Goal: Task Accomplishment & Management: Manage account settings

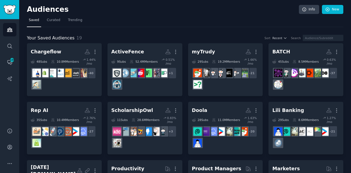
click at [326, 11] on icon at bounding box center [327, 9] width 5 height 5
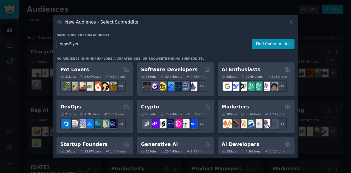
type input "AppsFlyer"
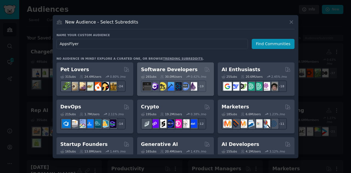
click at [190, 70] on div "Software Developers" at bounding box center [175, 69] width 69 height 7
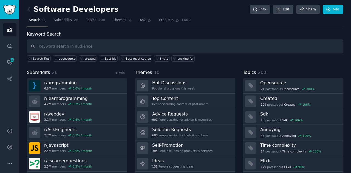
scroll to position [15, 0]
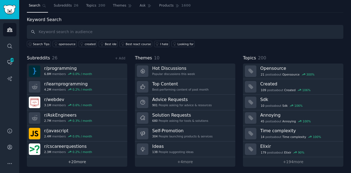
click at [82, 161] on link "+ 20 more" at bounding box center [77, 162] width 100 height 10
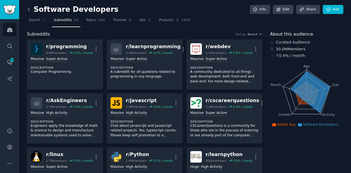
click at [29, 12] on icon at bounding box center [29, 10] width 6 height 6
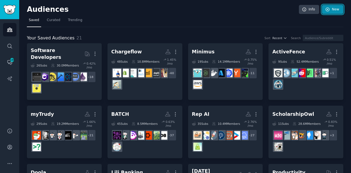
click at [333, 11] on link "New" at bounding box center [332, 9] width 21 height 9
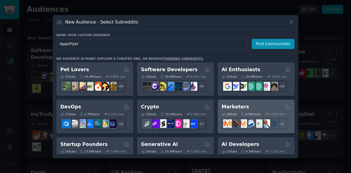
type input "AppsFlyer"
click at [246, 107] on div "Marketers" at bounding box center [255, 107] width 69 height 7
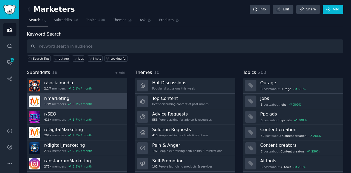
click at [113, 99] on link "r/ marketing 1.9M members 0.3 % / month" at bounding box center [77, 102] width 100 height 16
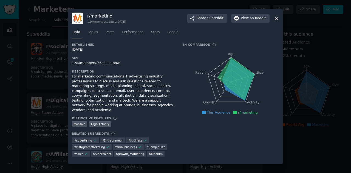
click at [275, 20] on icon at bounding box center [276, 18] width 3 height 3
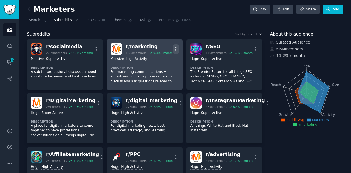
click at [175, 48] on icon "button" at bounding box center [176, 49] width 6 height 6
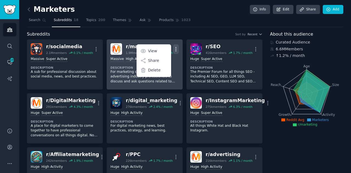
click at [175, 48] on icon "button" at bounding box center [176, 49] width 6 height 6
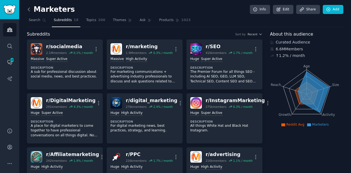
click at [30, 10] on icon at bounding box center [29, 10] width 6 height 6
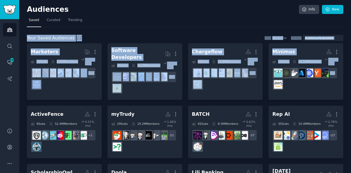
drag, startPoint x: 349, startPoint y: 18, endPoint x: 349, endPoint y: 70, distance: 51.5
click at [327, 22] on nav "Saved Curated Trending" at bounding box center [185, 21] width 316 height 11
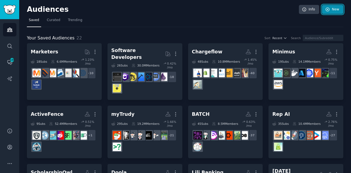
click at [327, 11] on icon at bounding box center [327, 9] width 5 height 5
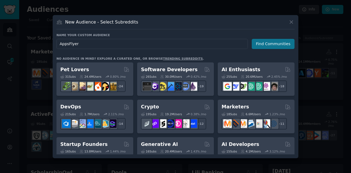
type input "AppsFlyer"
click at [289, 40] on button "Find Communities" at bounding box center [273, 44] width 43 height 10
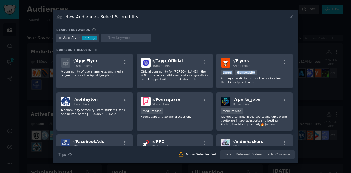
drag, startPoint x: 293, startPoint y: 56, endPoint x: 291, endPoint y: 74, distance: 17.9
click at [291, 74] on div "r/ AppsFlyer 116 members A community of users, analysts, and media buyers that …" at bounding box center [175, 135] width 238 height 162
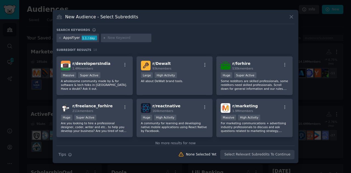
scroll to position [173, 0]
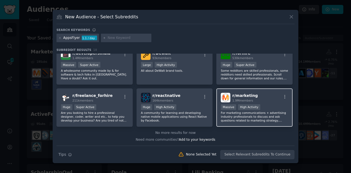
click at [278, 120] on p "For marketing communications + advertising industry professionals to discuss an…" at bounding box center [254, 117] width 67 height 12
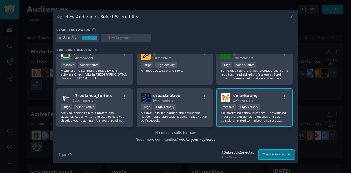
click at [283, 155] on button "Create Audience" at bounding box center [276, 154] width 36 height 9
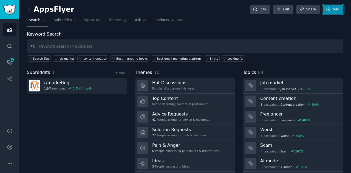
click at [333, 11] on link "Add" at bounding box center [332, 9] width 21 height 9
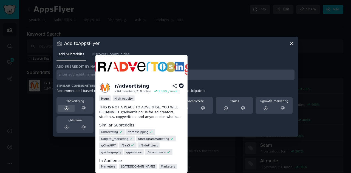
click at [66, 107] on icon at bounding box center [66, 108] width 5 height 5
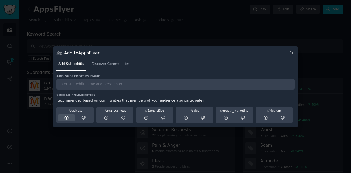
click at [67, 117] on icon at bounding box center [66, 118] width 5 height 5
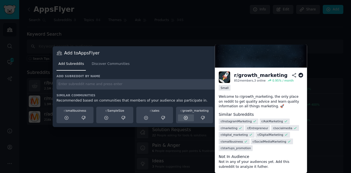
click at [186, 118] on icon at bounding box center [186, 118] width 4 height 4
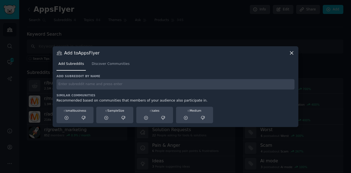
click at [118, 86] on input "text" at bounding box center [175, 84] width 238 height 11
type input "b"
click at [118, 63] on span "Discover Communities" at bounding box center [111, 64] width 38 height 5
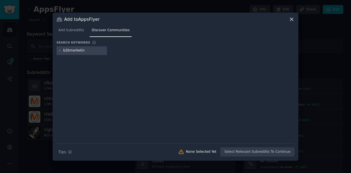
type input "b2bmarketing"
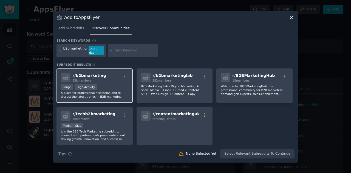
click at [111, 79] on div "r/ b2bmarketing 33k members" at bounding box center [94, 78] width 67 height 10
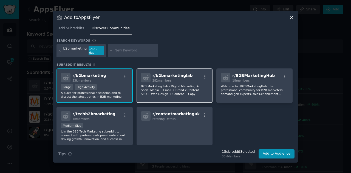
click at [185, 85] on p "B2B Marketing Lab - Digital Marketing + Social Media + Email + Brand x Content …" at bounding box center [174, 90] width 67 height 12
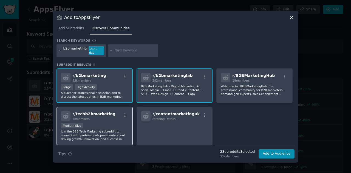
click at [106, 120] on div "r/ techb2bmarketing 1k members Medium Size Join the B2B Tech Marketing subreddi…" at bounding box center [94, 126] width 76 height 39
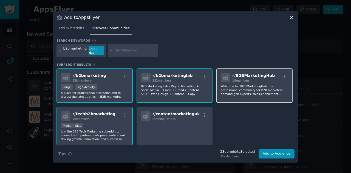
click at [241, 92] on p "Welcome to r/B2BMarketingHub, the professional community for B2B marketers, dem…" at bounding box center [254, 90] width 67 height 12
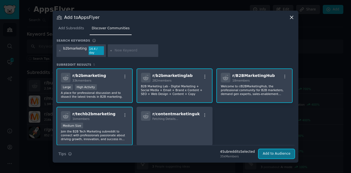
click at [283, 149] on button "Add to Audience" at bounding box center [276, 153] width 36 height 9
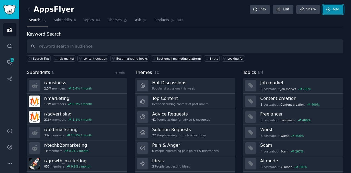
click at [333, 9] on link "Add" at bounding box center [332, 9] width 21 height 9
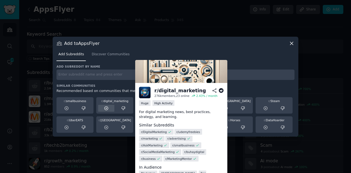
click at [105, 108] on icon at bounding box center [106, 108] width 5 height 5
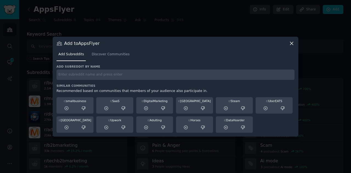
click at [105, 108] on icon at bounding box center [106, 108] width 5 height 5
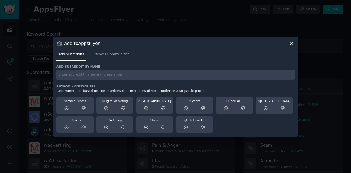
click at [105, 108] on icon at bounding box center [106, 108] width 5 height 5
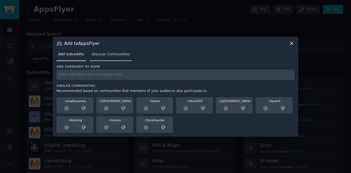
click at [115, 51] on link "Discover Communities" at bounding box center [111, 55] width 42 height 11
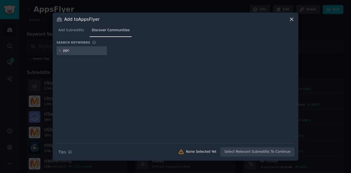
type input "ppc"
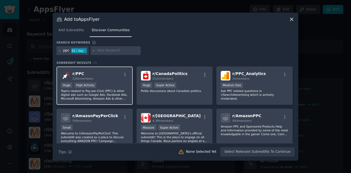
click at [108, 79] on div "r/ PPC 226k members" at bounding box center [94, 76] width 67 height 10
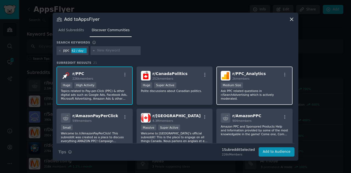
click at [260, 87] on div "Medium Size" at bounding box center [254, 85] width 67 height 7
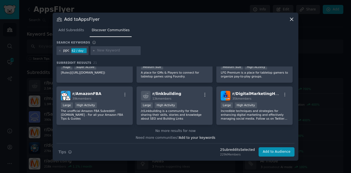
scroll to position [231, 0]
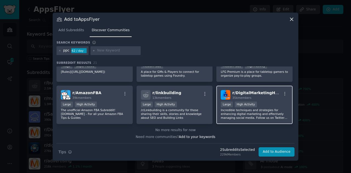
click at [269, 119] on p "Incredible techniques and strategies for enhancing digital marketing and effect…" at bounding box center [254, 114] width 67 height 12
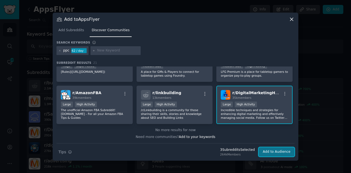
click at [272, 152] on button "Add to Audience" at bounding box center [276, 151] width 36 height 9
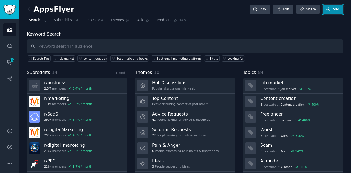
click at [335, 12] on link "Add" at bounding box center [332, 9] width 21 height 9
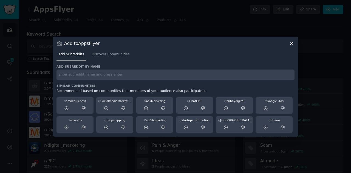
click at [115, 62] on div "Add Subreddits Discover Communities" at bounding box center [175, 55] width 238 height 19
click at [90, 76] on input "text" at bounding box center [175, 75] width 238 height 11
type input "marketing analytics"
click at [99, 59] on link "Discover Communities" at bounding box center [111, 55] width 42 height 11
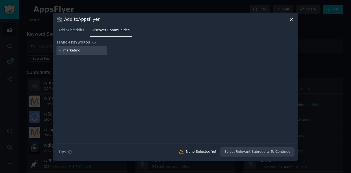
type input "marketing"
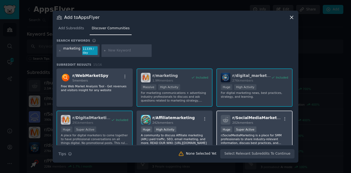
click at [261, 130] on div "Huge Super Active" at bounding box center [254, 130] width 67 height 7
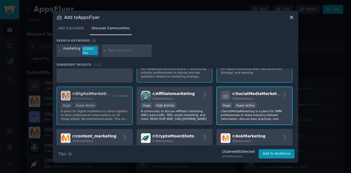
scroll to position [35, 0]
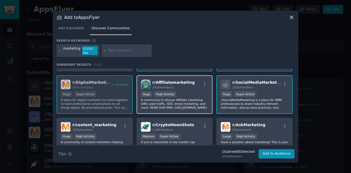
click at [181, 86] on div "242k members" at bounding box center [173, 87] width 42 height 4
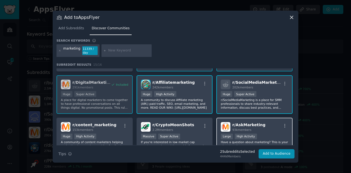
click at [263, 134] on div "Large High Activity" at bounding box center [254, 137] width 67 height 7
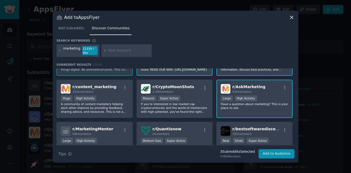
scroll to position [85, 0]
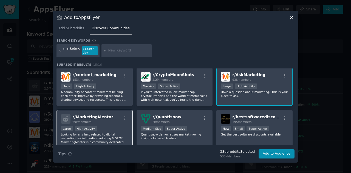
click at [110, 129] on div "Large High Activity" at bounding box center [94, 129] width 67 height 7
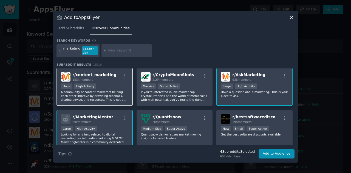
click at [103, 99] on p "A community of content marketers helping each other improve by providing feedba…" at bounding box center [94, 96] width 67 height 12
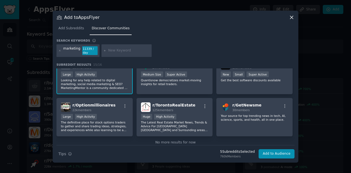
scroll to position [150, 0]
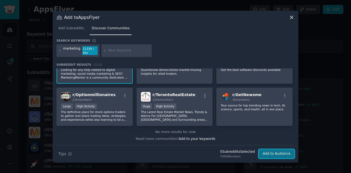
click at [283, 154] on button "Add to Audience" at bounding box center [276, 153] width 36 height 9
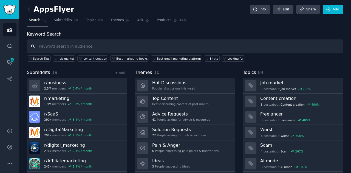
click at [123, 42] on input "text" at bounding box center [185, 46] width 316 height 14
click at [335, 12] on link "Add" at bounding box center [332, 9] width 21 height 9
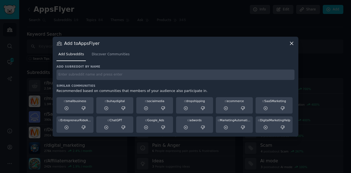
click at [117, 66] on h3 "Add subreddit by name" at bounding box center [175, 67] width 238 height 4
click at [107, 58] on link "Discover Communities" at bounding box center [111, 55] width 42 height 11
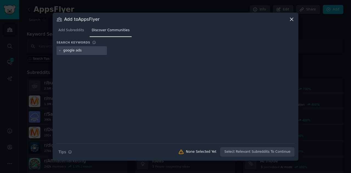
type input "google ads"
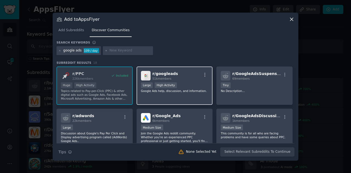
click at [208, 79] on div "r/ googleads 51k members Large High Activity Google Ads help, discussion, and i…" at bounding box center [174, 86] width 76 height 39
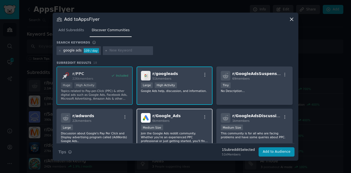
click at [197, 125] on div "Medium Size" at bounding box center [174, 128] width 67 height 7
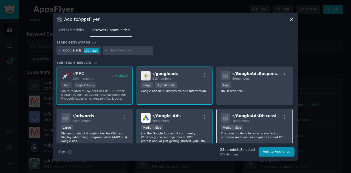
click at [252, 136] on p "This community is for all who are facing problems and have some queries about P…" at bounding box center [254, 136] width 67 height 8
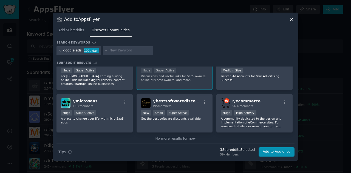
scroll to position [193, 0]
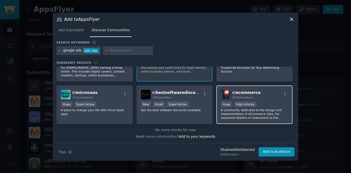
click at [265, 114] on p "A community dedicated to the design and implementation of eCommerce sites. For …" at bounding box center [254, 114] width 67 height 12
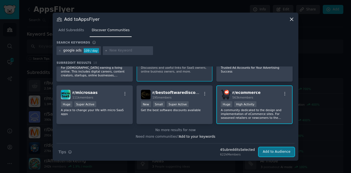
click at [278, 150] on button "Add to Audience" at bounding box center [276, 151] width 36 height 9
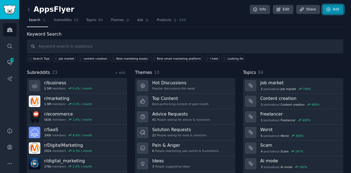
click at [333, 10] on link "Add" at bounding box center [332, 9] width 21 height 9
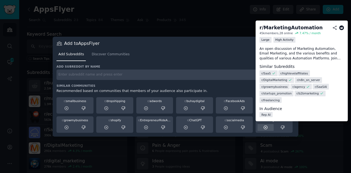
click at [273, 126] on div at bounding box center [265, 127] width 16 height 7
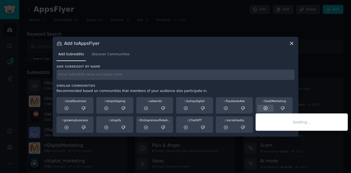
click at [266, 108] on icon at bounding box center [265, 108] width 5 height 5
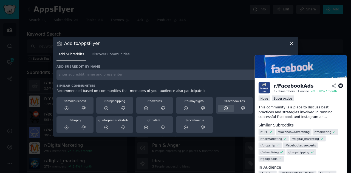
click at [224, 106] on icon at bounding box center [225, 108] width 5 height 5
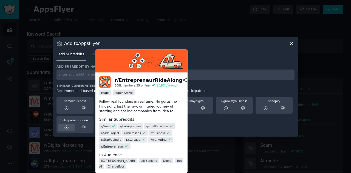
click at [65, 128] on icon at bounding box center [66, 127] width 5 height 5
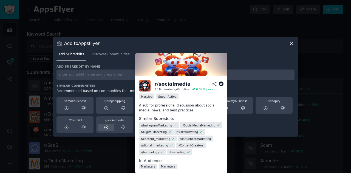
click at [105, 127] on icon at bounding box center [106, 127] width 5 height 5
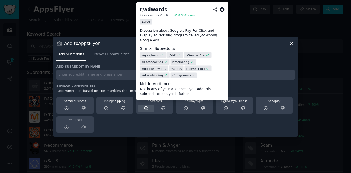
click at [144, 109] on icon at bounding box center [146, 108] width 5 height 5
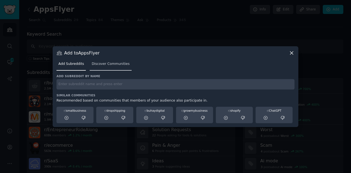
click at [119, 63] on span "Discover Communities" at bounding box center [111, 64] width 38 height 5
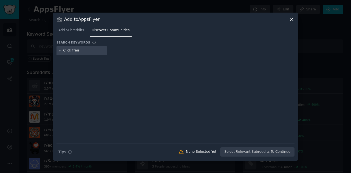
type input "Click fraud"
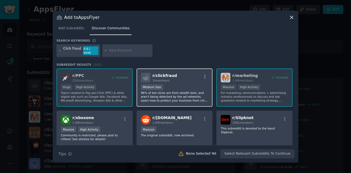
click at [173, 92] on p "96% of bot clicks are from stealth bots, and aren't being detected by the ad ne…" at bounding box center [174, 97] width 67 height 12
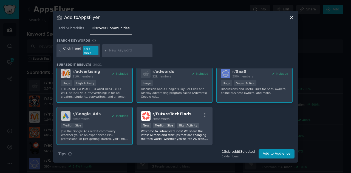
scroll to position [215, 0]
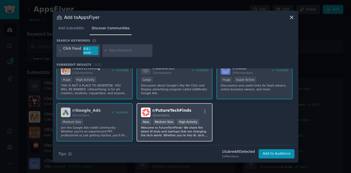
click at [184, 137] on div "r/ FutureTechFinds 2k members New Medium Size High Activity Welcome to FutureTe…" at bounding box center [174, 122] width 76 height 39
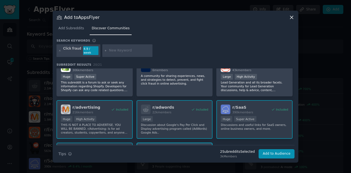
scroll to position [158, 0]
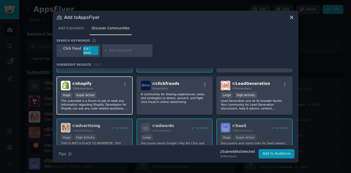
click at [116, 95] on div "Huge Super Active" at bounding box center [94, 95] width 67 height 7
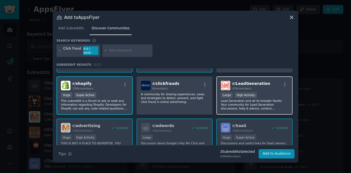
click at [249, 107] on p "Lead Generation and all its broader facets. Your community for Lead Generation …" at bounding box center [254, 105] width 67 height 12
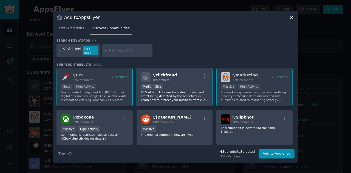
scroll to position [0, 0]
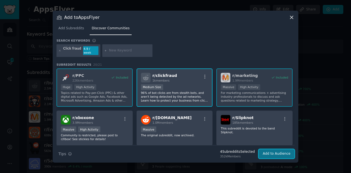
click at [288, 152] on button "Add to Audience" at bounding box center [276, 153] width 36 height 9
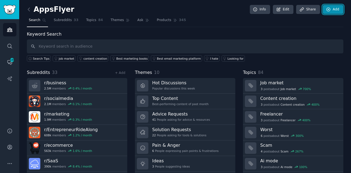
click at [330, 10] on link "Add" at bounding box center [332, 9] width 21 height 9
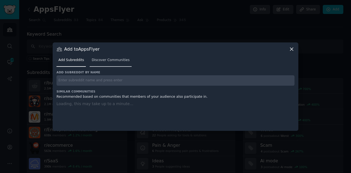
click at [117, 59] on span "Discover Communities" at bounding box center [111, 60] width 38 height 5
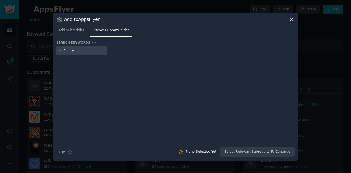
type input "Ad fraud"
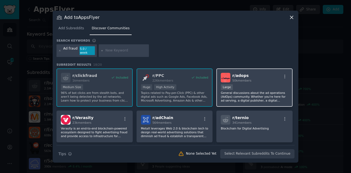
click at [245, 91] on p "General discussions about the ad operations (AdOps) community. Whether you're h…" at bounding box center [254, 97] width 67 height 12
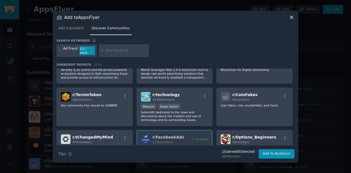
scroll to position [64, 0]
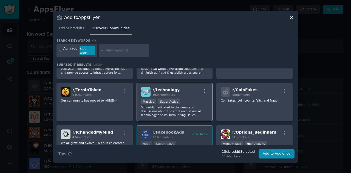
click at [201, 113] on p "Subreddit dedicated to the news and discussions about the creation and use of t…" at bounding box center [174, 111] width 67 height 12
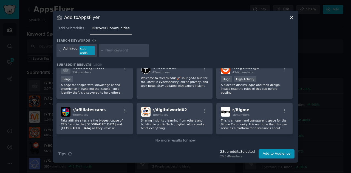
scroll to position [171, 0]
click at [277, 154] on button "Add to Audience" at bounding box center [276, 153] width 36 height 9
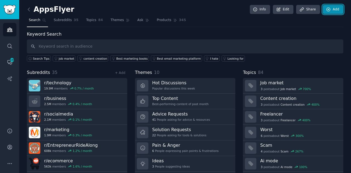
click at [333, 11] on link "Add" at bounding box center [332, 9] width 21 height 9
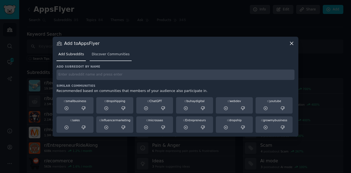
click at [122, 58] on link "Discover Communities" at bounding box center [111, 55] width 42 height 11
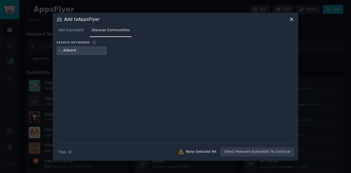
type input "Adwords"
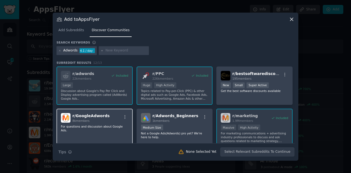
click at [110, 117] on div "r/ GoogleAdwords 8k members" at bounding box center [94, 118] width 67 height 10
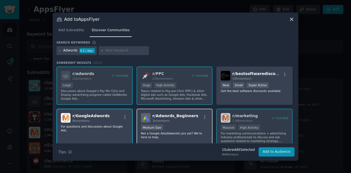
click at [172, 126] on div "Medium Size" at bounding box center [174, 128] width 67 height 7
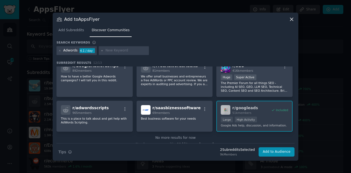
scroll to position [100, 0]
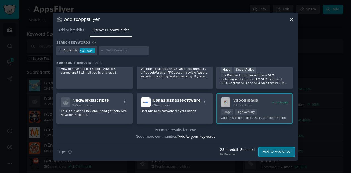
click at [284, 150] on button "Add to Audience" at bounding box center [276, 151] width 36 height 9
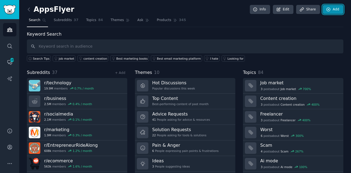
click at [335, 11] on link "Add" at bounding box center [332, 9] width 21 height 9
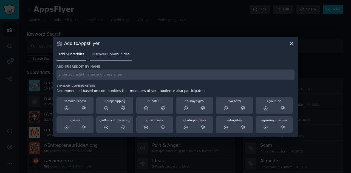
click at [121, 59] on link "Discover Communities" at bounding box center [111, 55] width 42 height 11
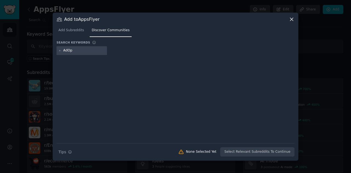
type input "AdOps"
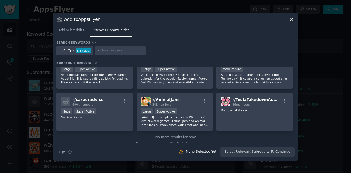
scroll to position [193, 0]
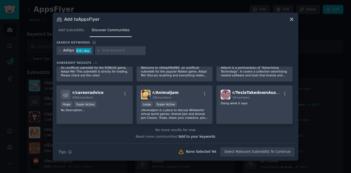
click at [290, 21] on icon at bounding box center [292, 19] width 6 height 6
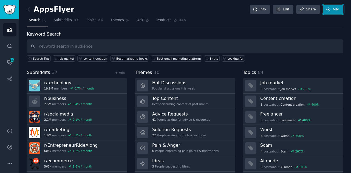
click at [331, 10] on link "Add" at bounding box center [332, 9] width 21 height 9
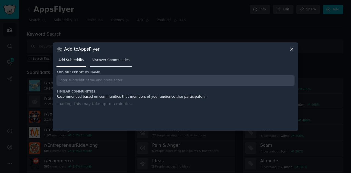
click at [118, 61] on span "Discover Communities" at bounding box center [111, 60] width 38 height 5
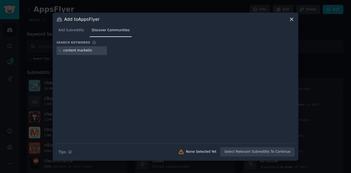
type input "content marketing"
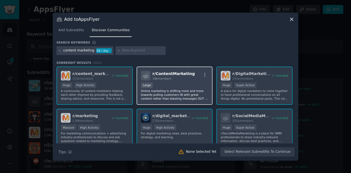
click at [161, 82] on div "r/ ContentMarketing 18k members Large Online marketing is shifting more and mor…" at bounding box center [174, 86] width 76 height 39
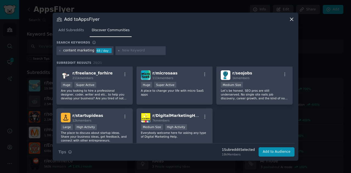
scroll to position [215, 0]
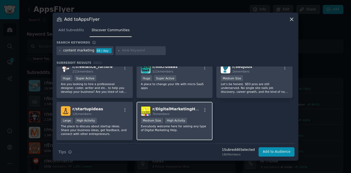
click at [195, 137] on div "r/ DigitalMarketingHelp 7k members Medium Size High Activity Everybody welcome …" at bounding box center [174, 121] width 76 height 39
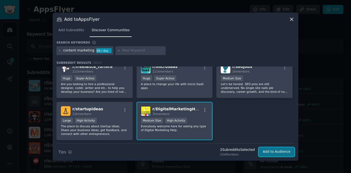
click at [282, 150] on button "Add to Audience" at bounding box center [276, 151] width 36 height 9
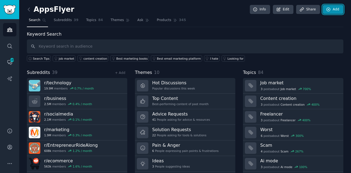
click at [333, 11] on link "Add" at bounding box center [332, 9] width 21 height 9
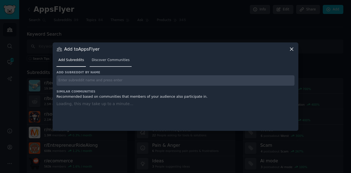
click at [122, 57] on link "Discover Communities" at bounding box center [111, 61] width 42 height 11
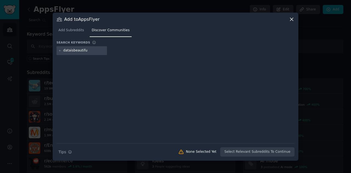
type input "dataisbeautiful"
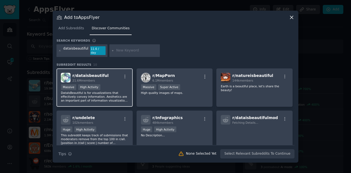
click at [96, 91] on p "DataIsBeautiful is for visualizations that effectively convey information. Aest…" at bounding box center [94, 97] width 67 height 12
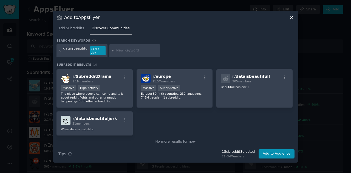
scroll to position [93, 0]
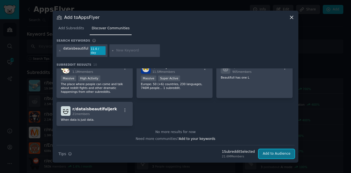
click at [285, 151] on button "Add to Audience" at bounding box center [276, 153] width 36 height 9
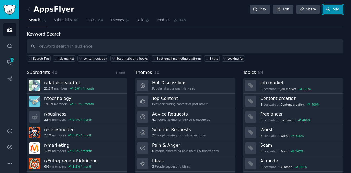
click at [333, 11] on link "Add" at bounding box center [332, 9] width 21 height 9
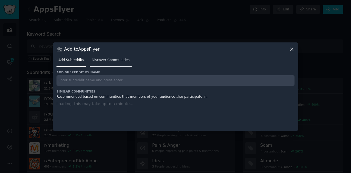
click at [112, 59] on span "Discover Communities" at bounding box center [111, 60] width 38 height 5
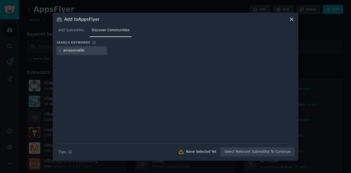
type input "amazonseller"
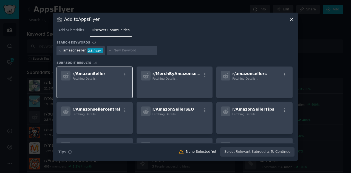
click at [100, 81] on div "r/ AmazonSeller Fetching Details..." at bounding box center [94, 83] width 76 height 32
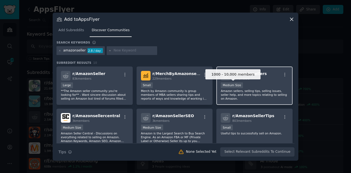
click at [239, 85] on div "Medium Size" at bounding box center [232, 85] width 22 height 6
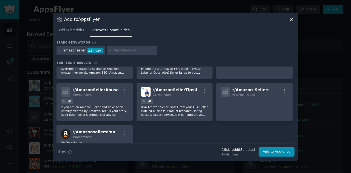
scroll to position [93, 0]
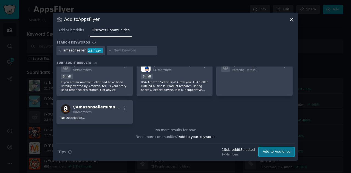
click at [279, 154] on button "Add to Audience" at bounding box center [276, 151] width 36 height 9
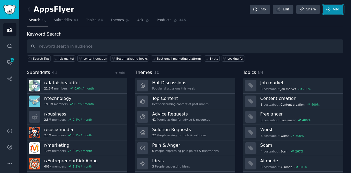
click at [338, 9] on link "Add" at bounding box center [332, 9] width 21 height 9
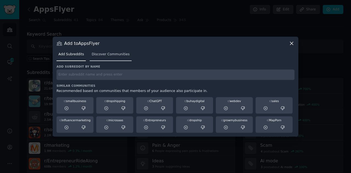
click at [106, 57] on link "Discover Communities" at bounding box center [111, 55] width 42 height 11
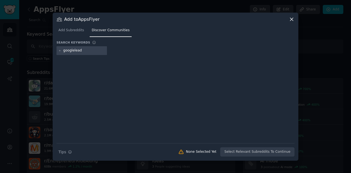
type input "googleleads"
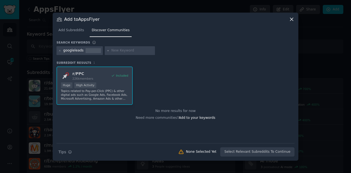
click at [291, 19] on icon at bounding box center [292, 19] width 6 height 6
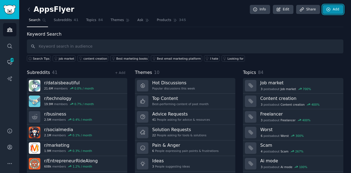
click at [335, 7] on link "Add" at bounding box center [332, 9] width 21 height 9
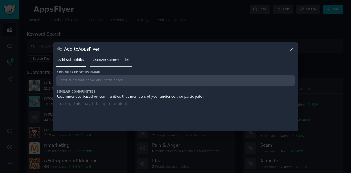
click at [114, 66] on link "Discover Communities" at bounding box center [111, 61] width 42 height 11
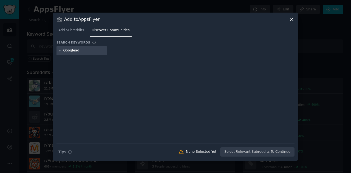
type input "Googleads"
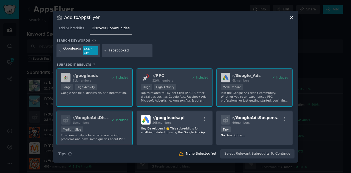
type input "Facebookads"
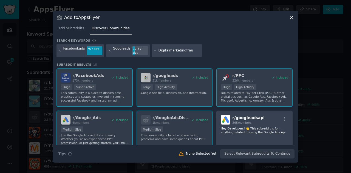
type input "Digitalmarketingfraud"
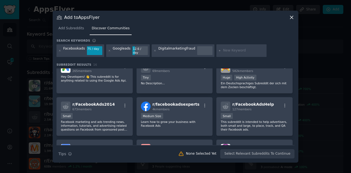
scroll to position [103, 0]
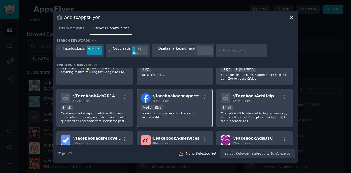
click at [202, 112] on p "Learn how to grow your business with Facebook Ads" at bounding box center [174, 116] width 67 height 8
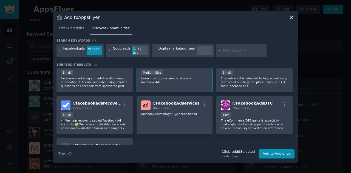
scroll to position [112, 0]
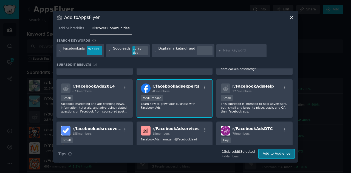
click at [278, 150] on button "Add to Audience" at bounding box center [276, 153] width 36 height 9
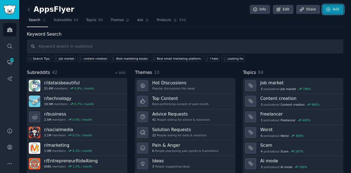
click at [332, 9] on link "Add" at bounding box center [332, 9] width 21 height 9
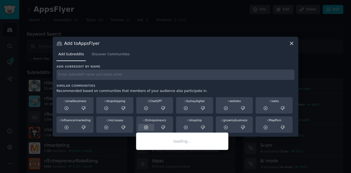
click at [145, 127] on icon at bounding box center [146, 128] width 4 height 4
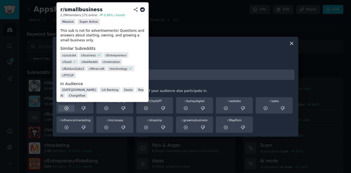
click at [67, 110] on icon at bounding box center [66, 108] width 5 height 5
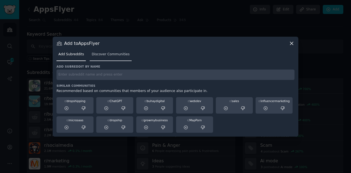
click at [96, 59] on link "Discover Communities" at bounding box center [111, 55] width 42 height 11
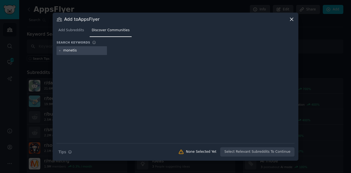
type input "monetise"
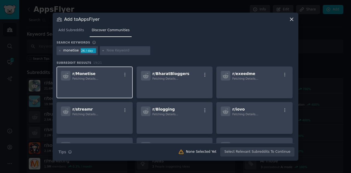
click at [96, 82] on div "r/ Monetise Fetching Details..." at bounding box center [94, 83] width 76 height 32
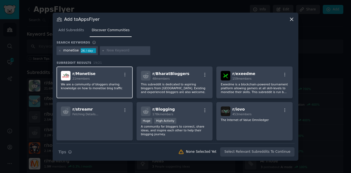
click at [96, 82] on div "r/ [PERSON_NAME] 21 members We are a community of bloggers sharing knowledge on…" at bounding box center [94, 83] width 76 height 32
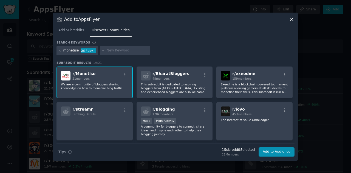
click at [102, 89] on p "We are a community of bloggers sharing knowledge on how to monetise blog traffic" at bounding box center [94, 86] width 67 height 8
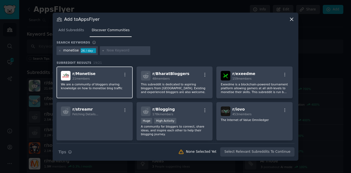
click at [102, 89] on p "We are a community of bloggers sharing knowledge on how to monetise blog traffic" at bounding box center [94, 86] width 67 height 8
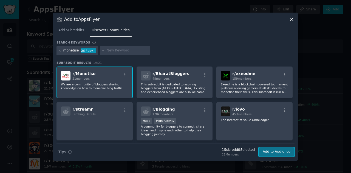
click at [270, 151] on button "Add to Audience" at bounding box center [276, 151] width 36 height 9
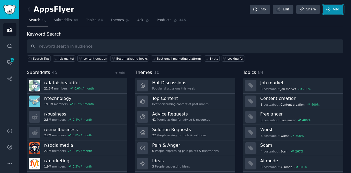
click at [336, 8] on link "Add" at bounding box center [332, 9] width 21 height 9
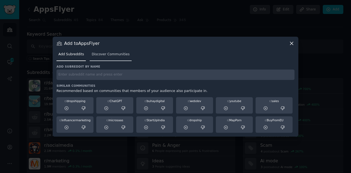
click at [115, 64] on div "Add Subreddits Discover Communities" at bounding box center [175, 55] width 238 height 19
click at [113, 74] on input "text" at bounding box center [175, 75] width 238 height 11
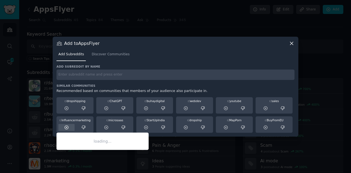
click at [65, 129] on icon at bounding box center [67, 128] width 4 height 4
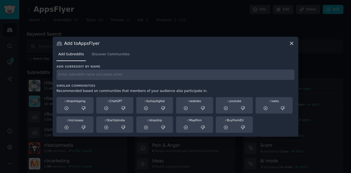
click at [110, 76] on input "text" at bounding box center [175, 75] width 238 height 11
type input "I"
type input "Askmarketing"
click at [107, 59] on link "Discover Communities" at bounding box center [111, 55] width 42 height 11
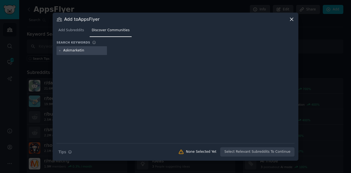
type input "Askmarketing"
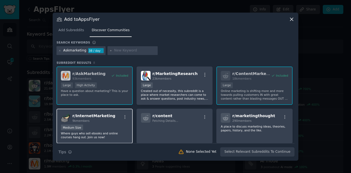
click at [98, 133] on p "Where guys who sell ebooks and online courses hang out. Join us now!" at bounding box center [94, 136] width 67 height 8
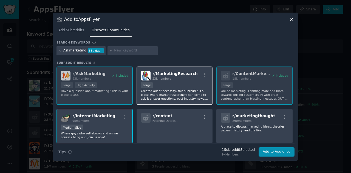
click at [191, 94] on p "Created out of necessity, this subreddit is a place where market researchers ca…" at bounding box center [174, 95] width 67 height 12
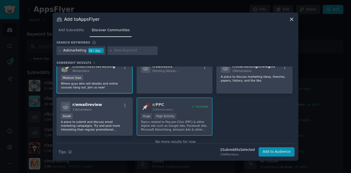
scroll to position [62, 0]
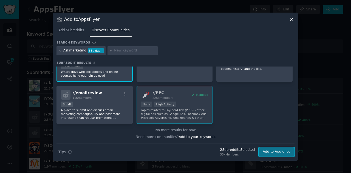
click at [283, 152] on button "Add to Audience" at bounding box center [276, 151] width 36 height 9
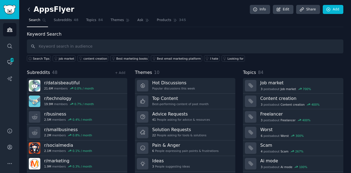
click at [29, 10] on icon at bounding box center [29, 9] width 2 height 3
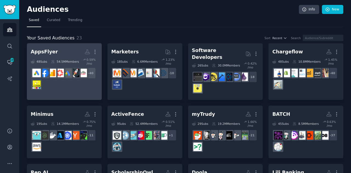
click at [83, 58] on icon at bounding box center [84, 60] width 3 height 4
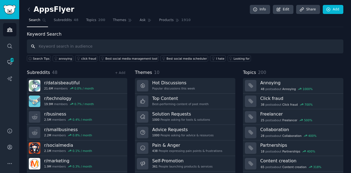
scroll to position [15, 0]
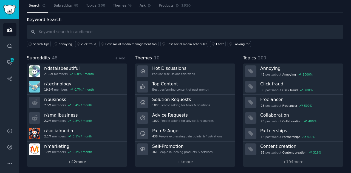
click at [72, 161] on link "+ 42 more" at bounding box center [77, 162] width 100 height 10
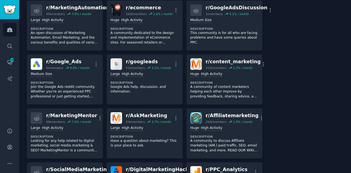
scroll to position [478, 0]
